Goal: Task Accomplishment & Management: Manage account settings

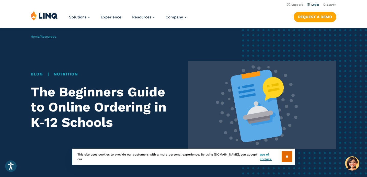
click at [312, 7] on li "Login" at bounding box center [313, 5] width 12 height 6
click at [309, 6] on link "Login" at bounding box center [313, 4] width 12 height 3
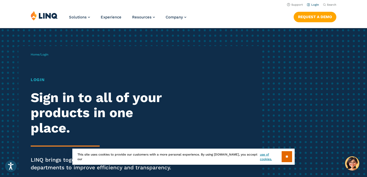
click at [308, 6] on link "Login" at bounding box center [313, 4] width 12 height 3
click at [282, 152] on input "**" at bounding box center [287, 156] width 10 height 11
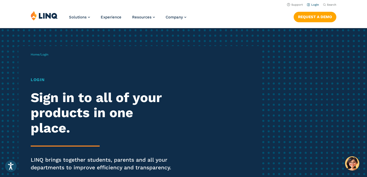
click at [308, 4] on li "Login" at bounding box center [313, 5] width 12 height 6
click at [308, 6] on link "Login" at bounding box center [313, 4] width 12 height 3
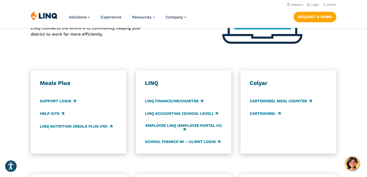
scroll to position [216, 0]
